Goal: Task Accomplishment & Management: Manage account settings

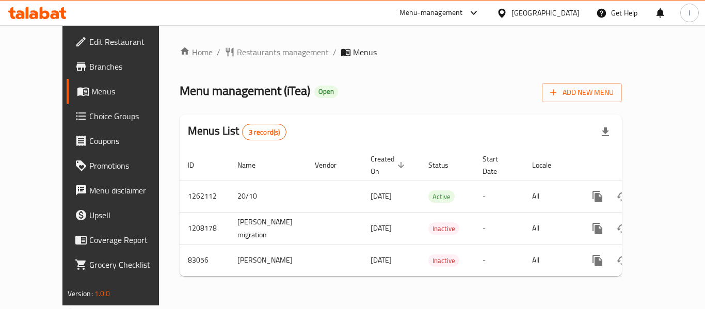
click at [89, 119] on span "Choice Groups" at bounding box center [130, 116] width 83 height 12
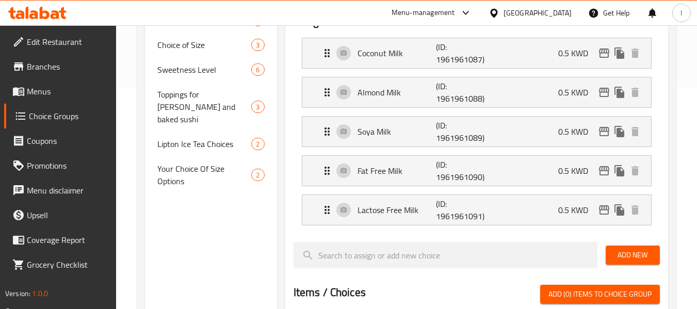
scroll to position [59, 0]
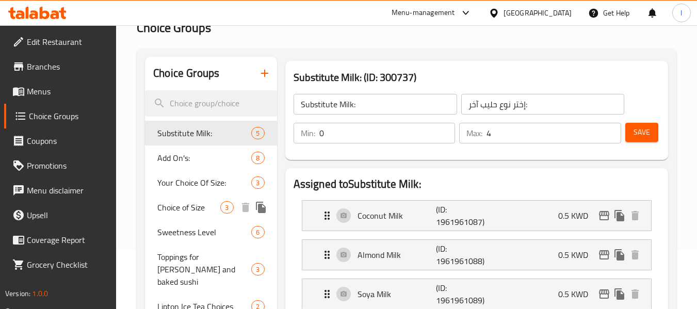
click at [188, 163] on span "Add On's:" at bounding box center [204, 158] width 94 height 12
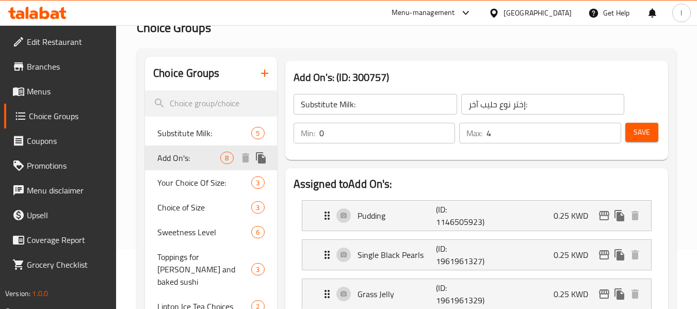
type input "Add On's:"
type input "إختيارك من الإضافات:"
type input "8"
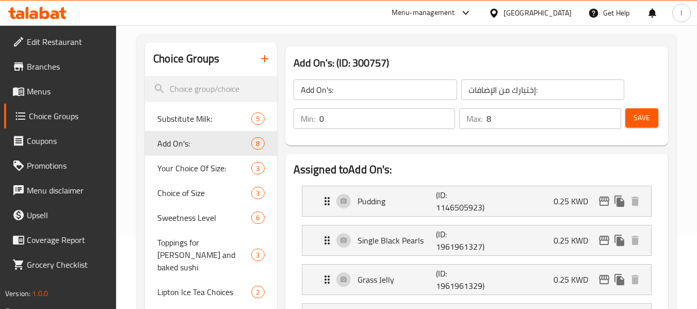
scroll to position [22, 0]
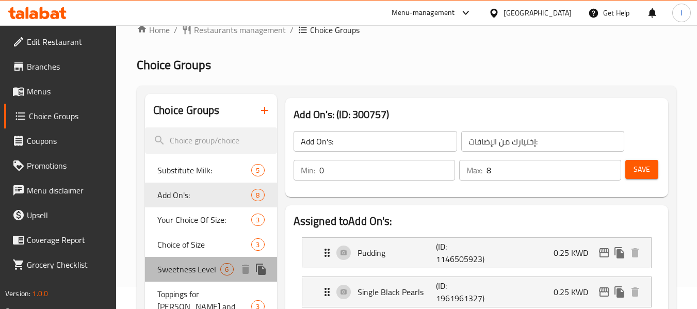
click at [184, 261] on div "Sweetness Level 6" at bounding box center [211, 269] width 132 height 25
type input "Sweetness Level"
type input "مستوى الحلاوة"
type input "1"
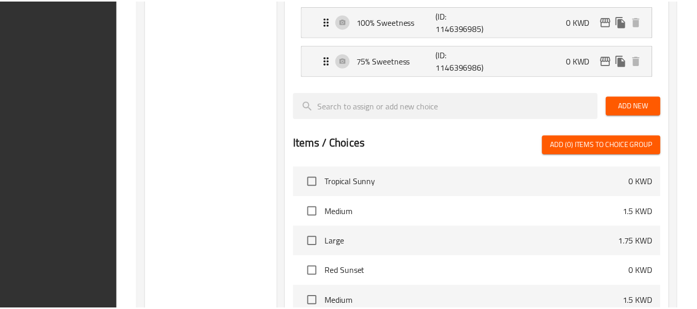
scroll to position [563, 0]
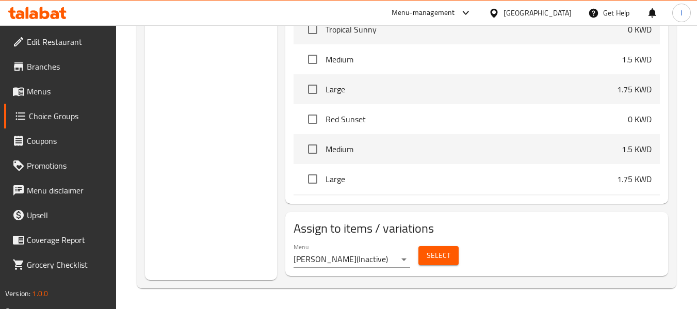
click at [504, 17] on div at bounding box center [496, 12] width 15 height 11
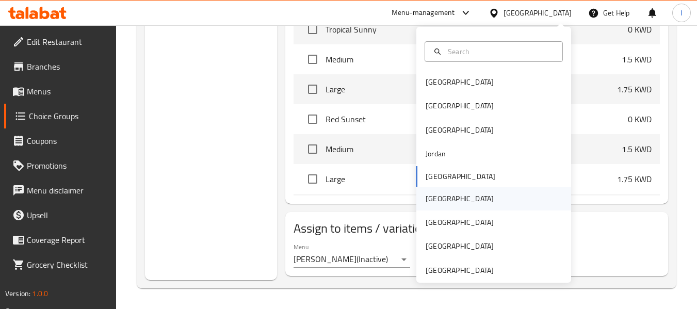
click at [433, 193] on div "[GEOGRAPHIC_DATA]" at bounding box center [460, 198] width 68 height 11
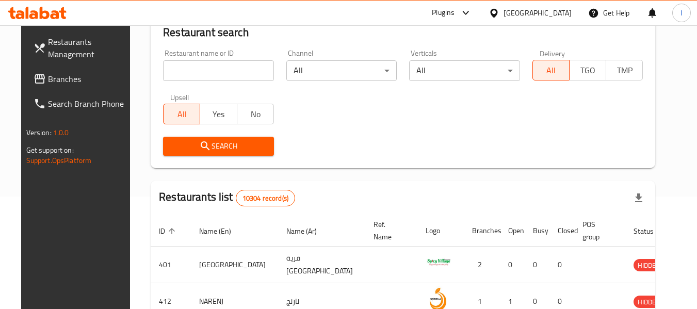
scroll to position [472, 0]
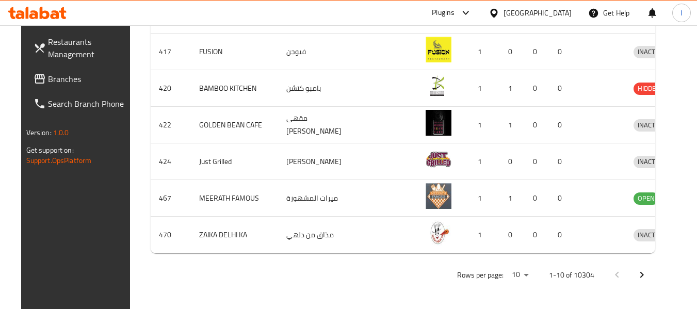
click at [74, 87] on link "Branches" at bounding box center [81, 79] width 112 height 25
